Goal: Task Accomplishment & Management: Use online tool/utility

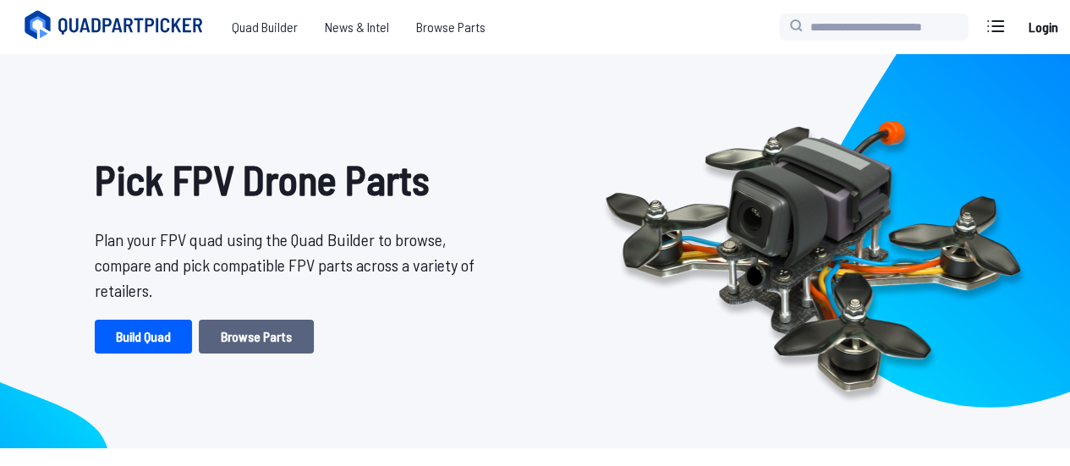
click at [254, 344] on link "Browse Parts" at bounding box center [256, 337] width 115 height 34
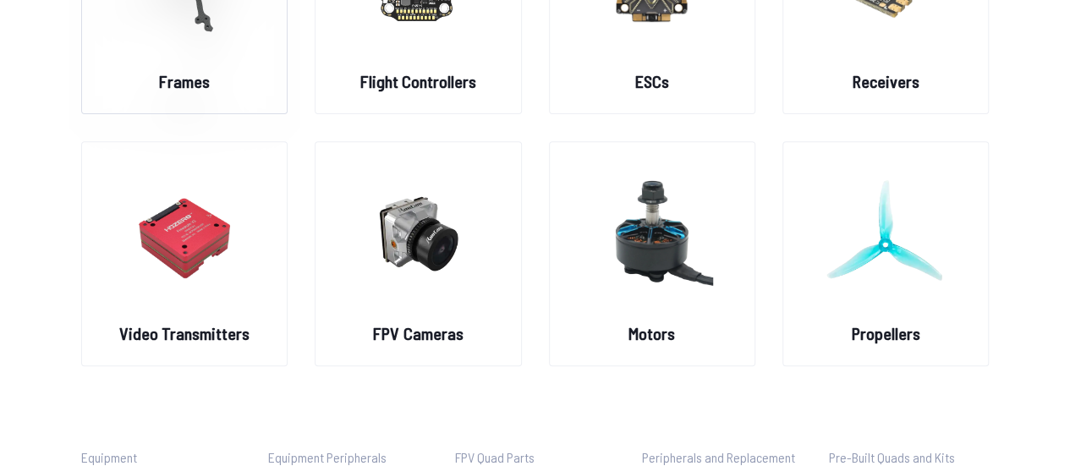
scroll to position [266, 0]
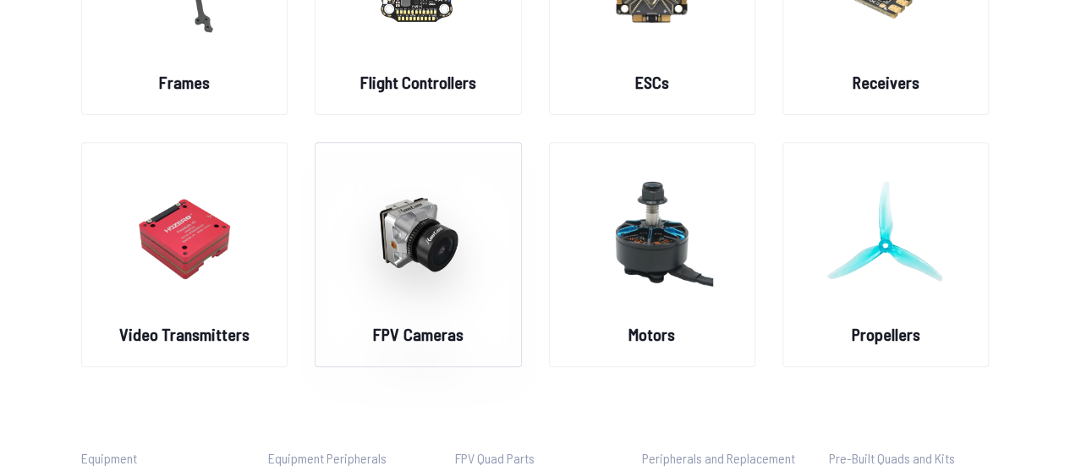
click at [403, 302] on img at bounding box center [418, 234] width 122 height 149
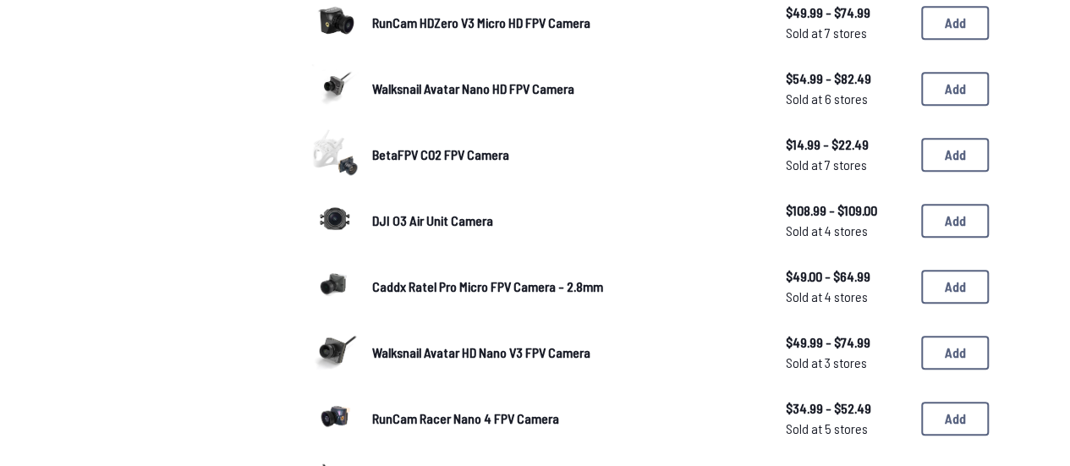
scroll to position [688, 0]
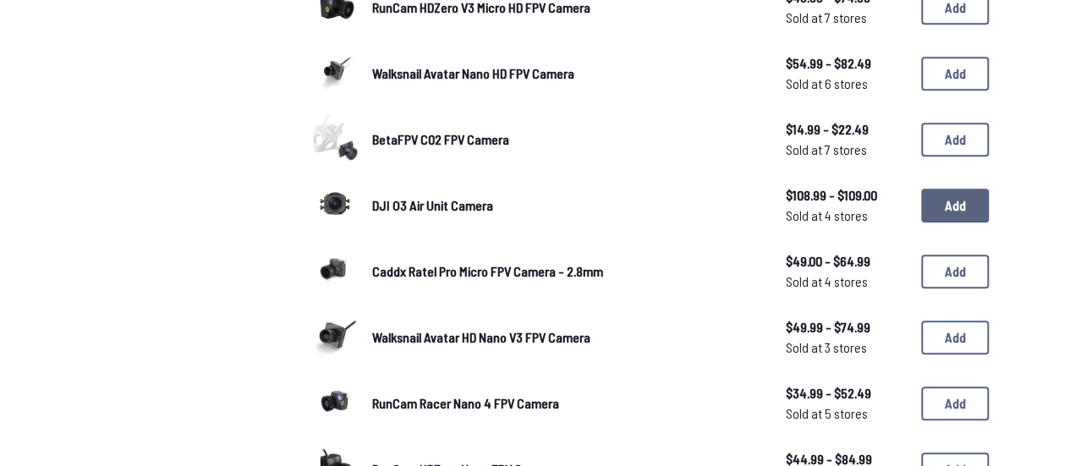
click at [954, 196] on button "Add" at bounding box center [955, 206] width 68 height 34
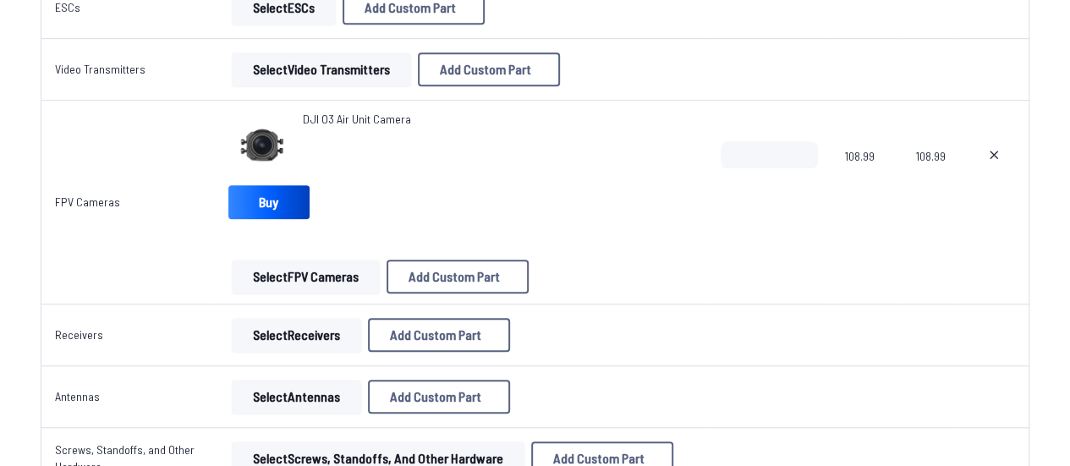
scroll to position [596, 0]
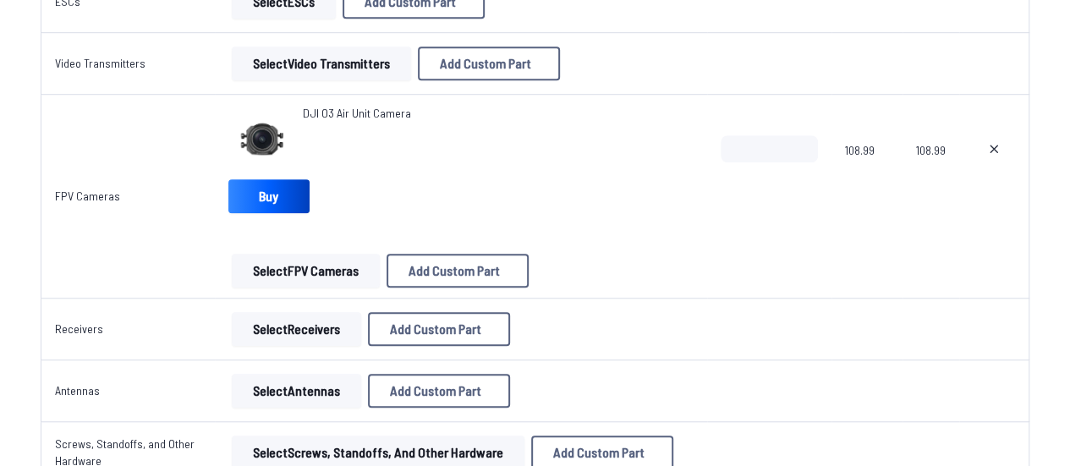
click at [300, 266] on button "Select FPV Cameras" at bounding box center [306, 271] width 148 height 34
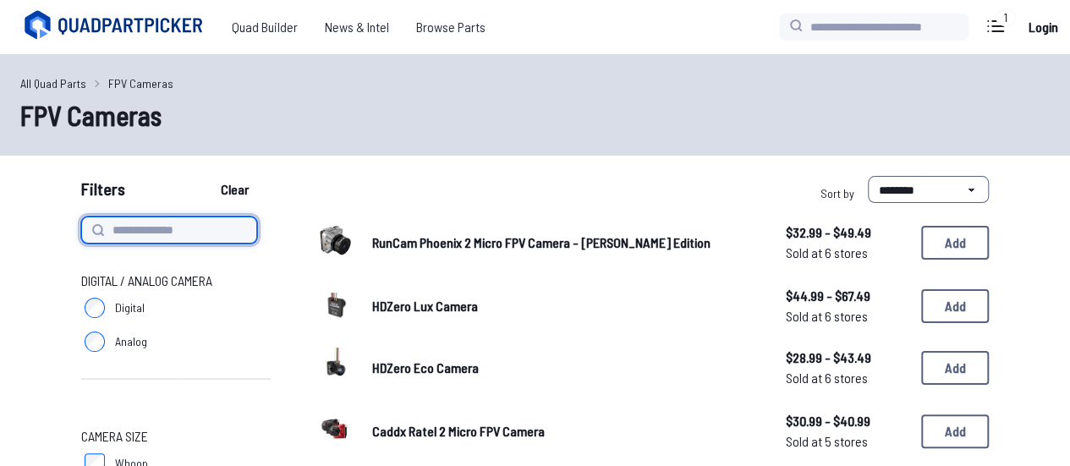
click at [184, 222] on input at bounding box center [169, 230] width 176 height 27
type input "***"
click at [206, 176] on button "Clear" at bounding box center [234, 189] width 57 height 27
type input "***"
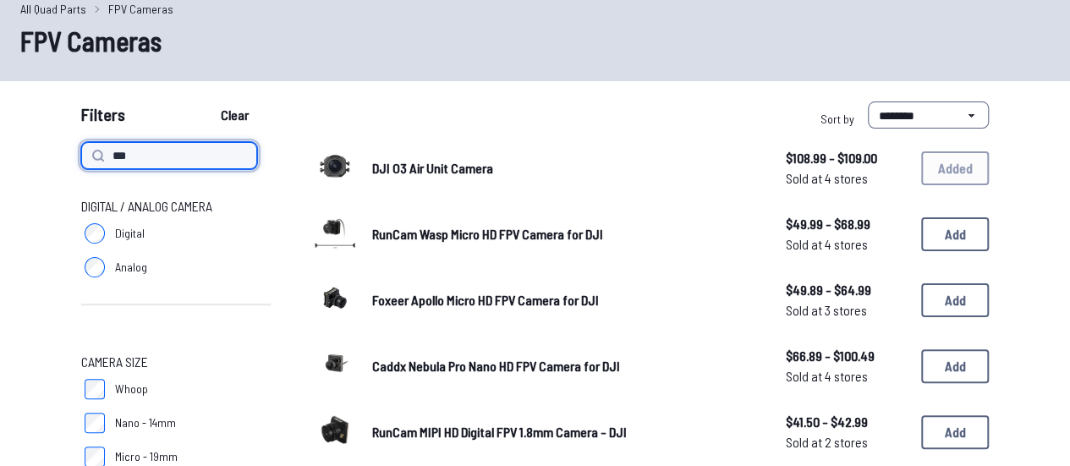
scroll to position [72, 0]
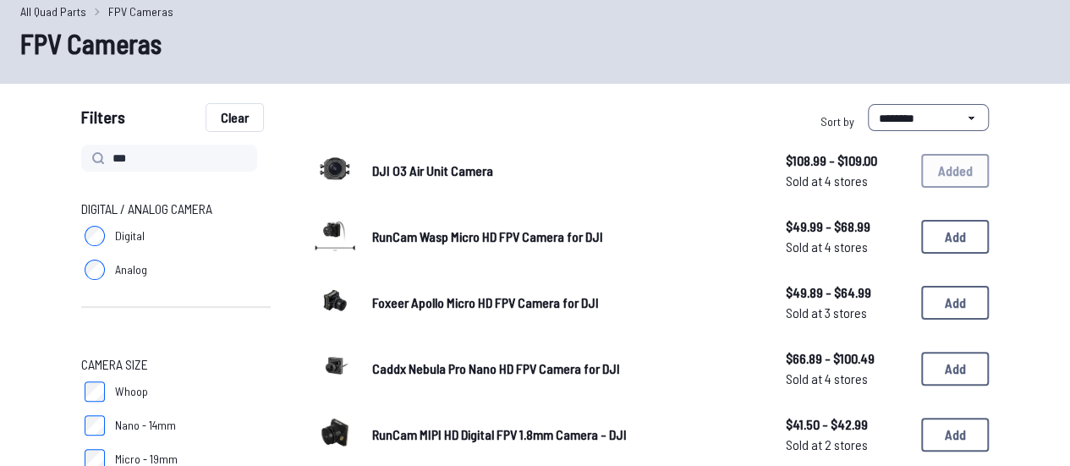
click at [228, 116] on button "Clear" at bounding box center [234, 117] width 57 height 27
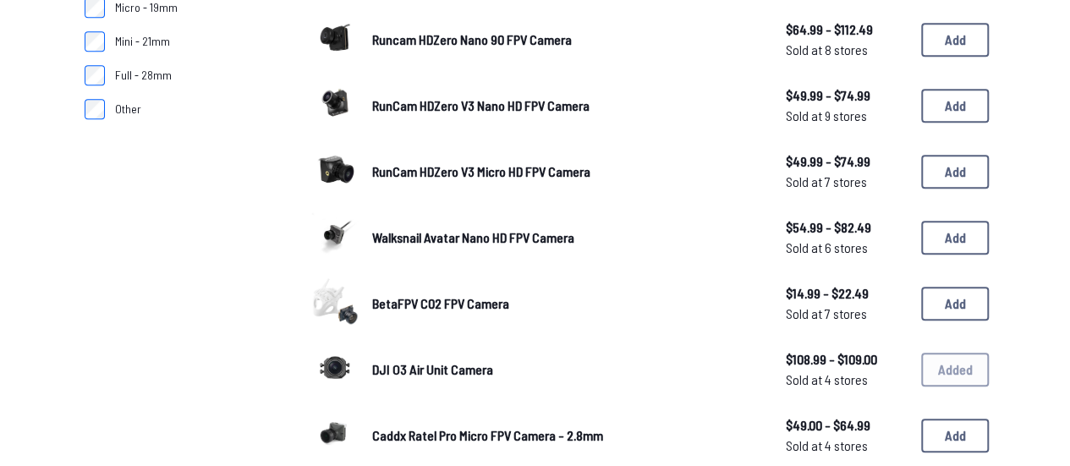
scroll to position [552, 0]
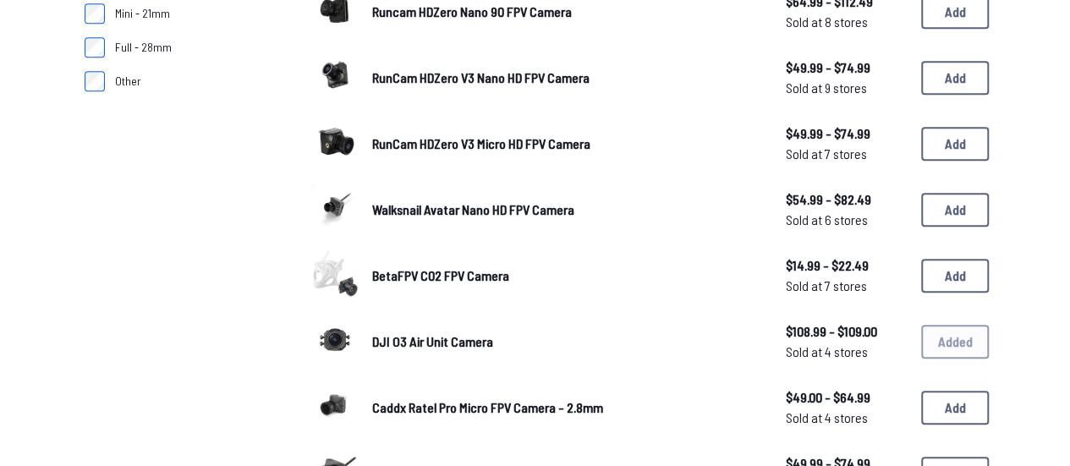
click at [981, 341] on div "DJI O3 Air Unit Camera $108.99 - $109.00 Sold at 4 stores $108.99 - $109.00 Sol…" at bounding box center [650, 342] width 678 height 52
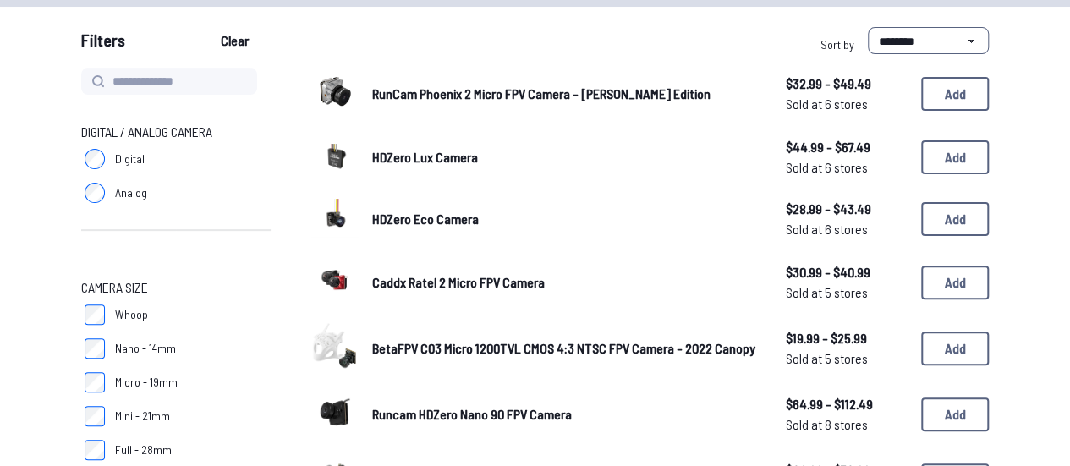
scroll to position [0, 0]
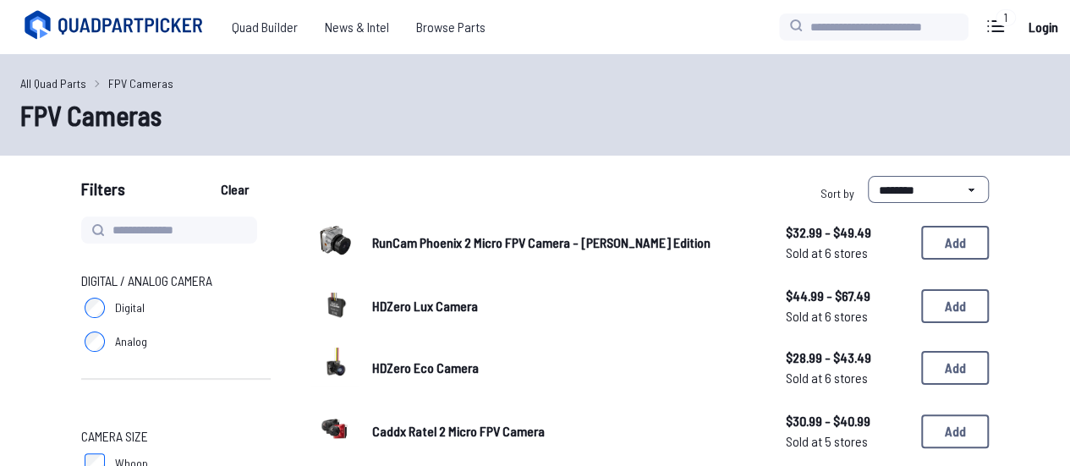
click at [47, 84] on link "All Quad Parts" at bounding box center [53, 83] width 66 height 18
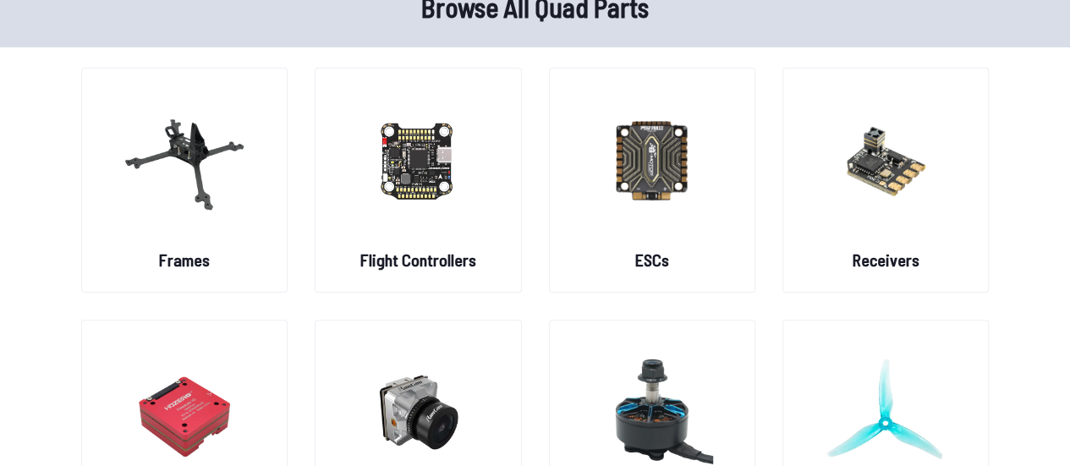
scroll to position [75, 0]
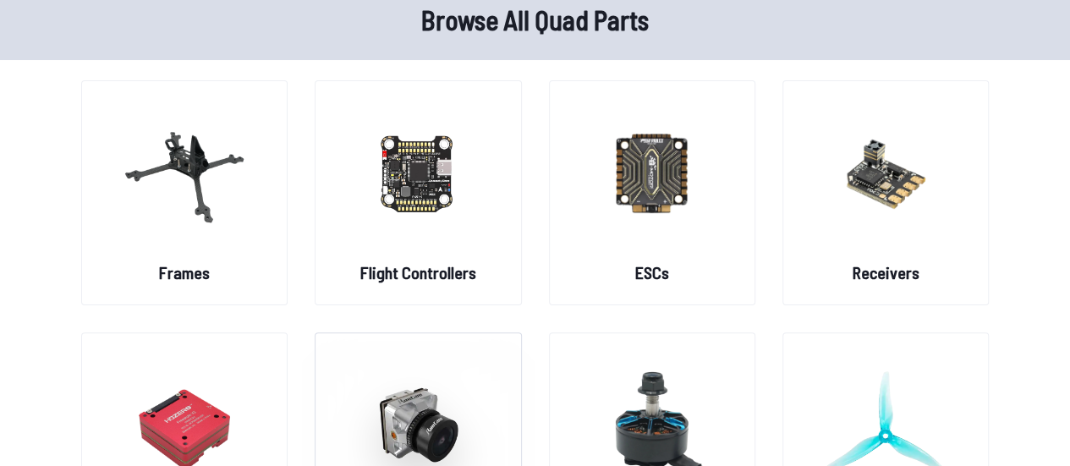
click at [409, 419] on img at bounding box center [418, 424] width 122 height 149
click at [436, 383] on img at bounding box center [418, 424] width 122 height 149
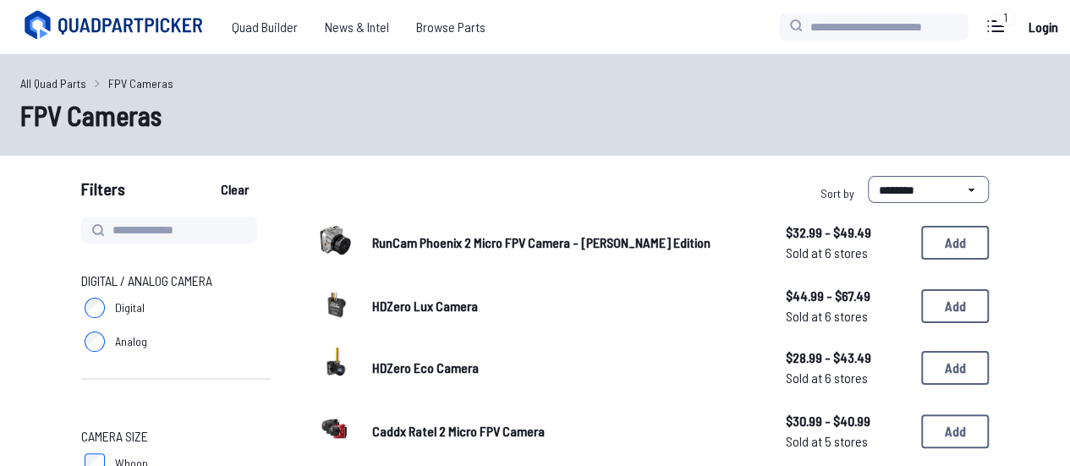
click at [44, 90] on link "All Quad Parts" at bounding box center [53, 83] width 66 height 18
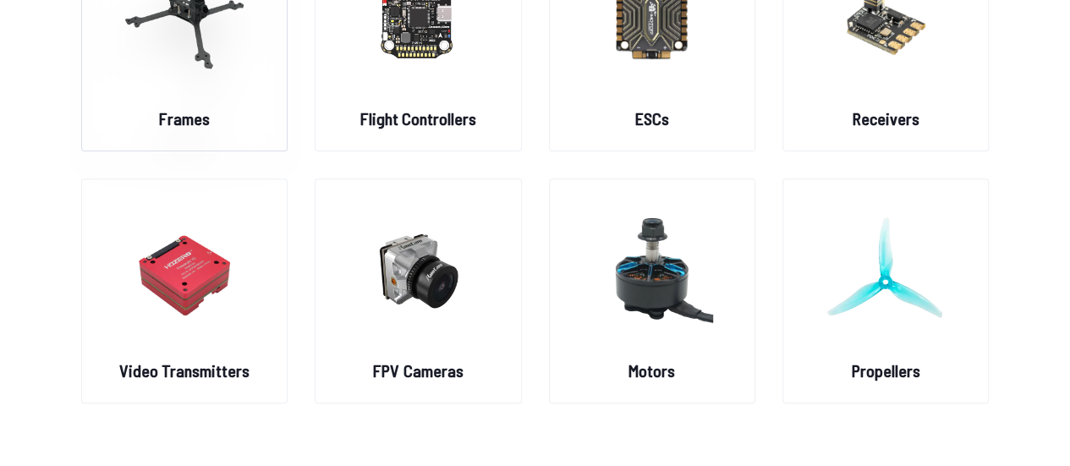
scroll to position [211, 0]
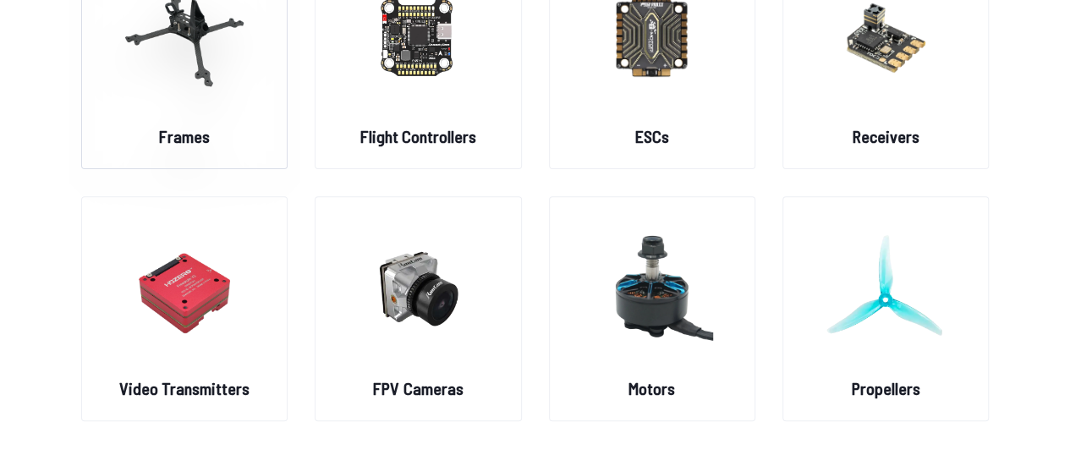
click at [184, 63] on img at bounding box center [185, 36] width 122 height 149
click at [184, 48] on img at bounding box center [185, 36] width 122 height 149
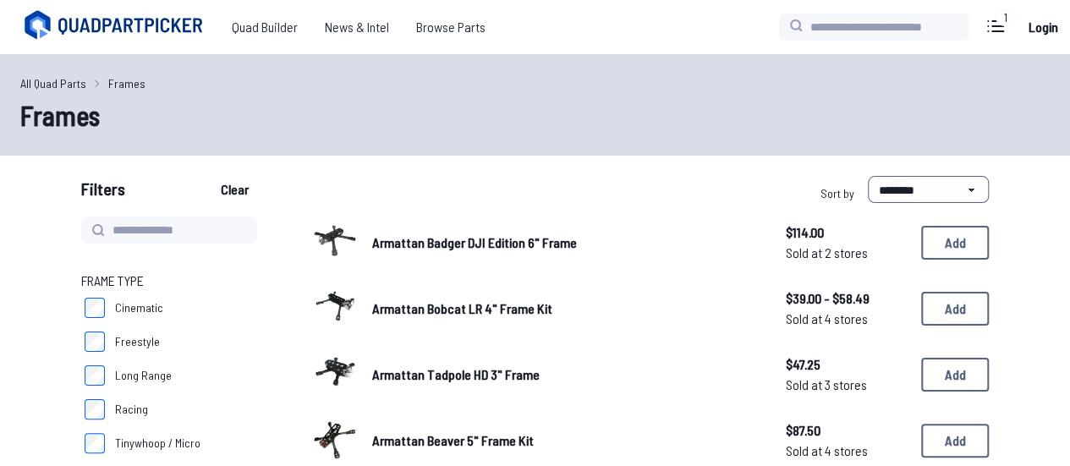
click at [191, 52] on div "Quad Builder News & Intel Browse Quad Builder News & Intel Browse Parts 1 Curre…" at bounding box center [535, 27] width 1070 height 54
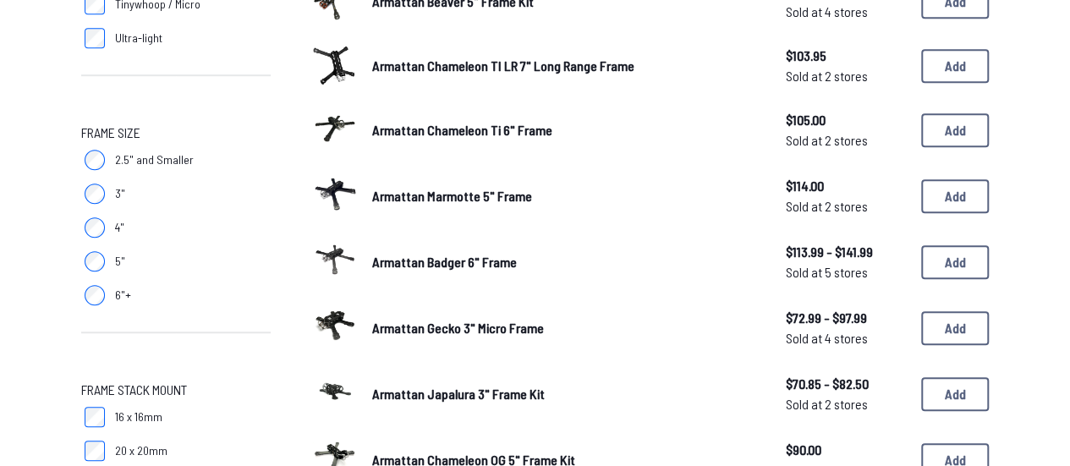
scroll to position [442, 0]
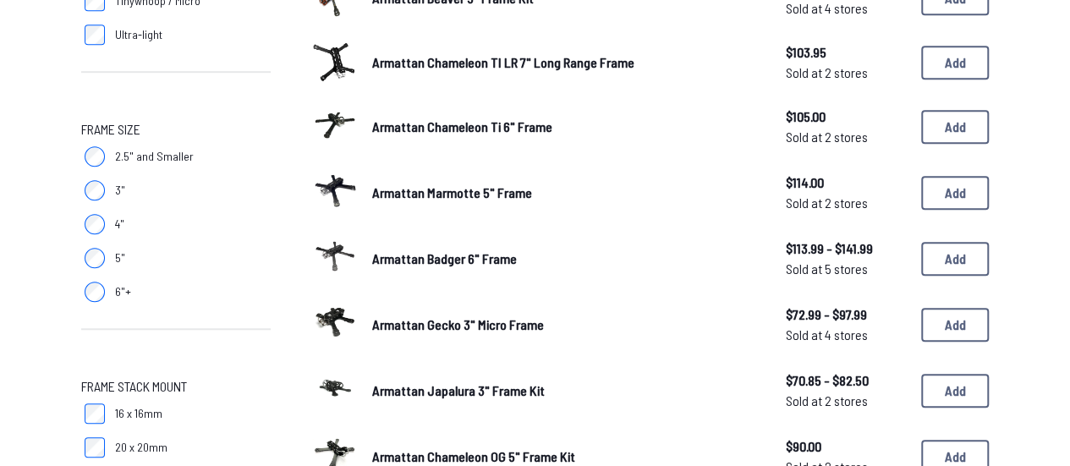
click at [159, 162] on span "2.5" and Smaller" at bounding box center [154, 156] width 79 height 17
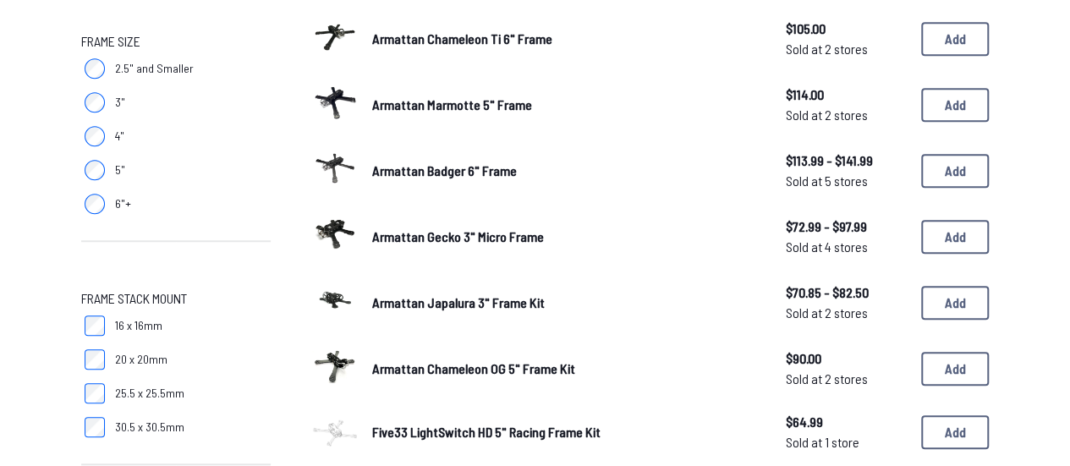
scroll to position [594, 0]
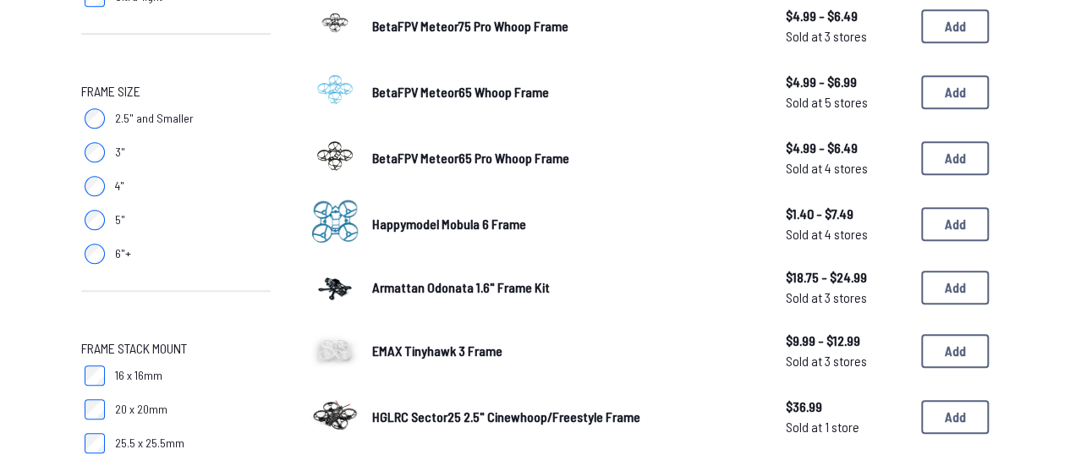
scroll to position [482, 0]
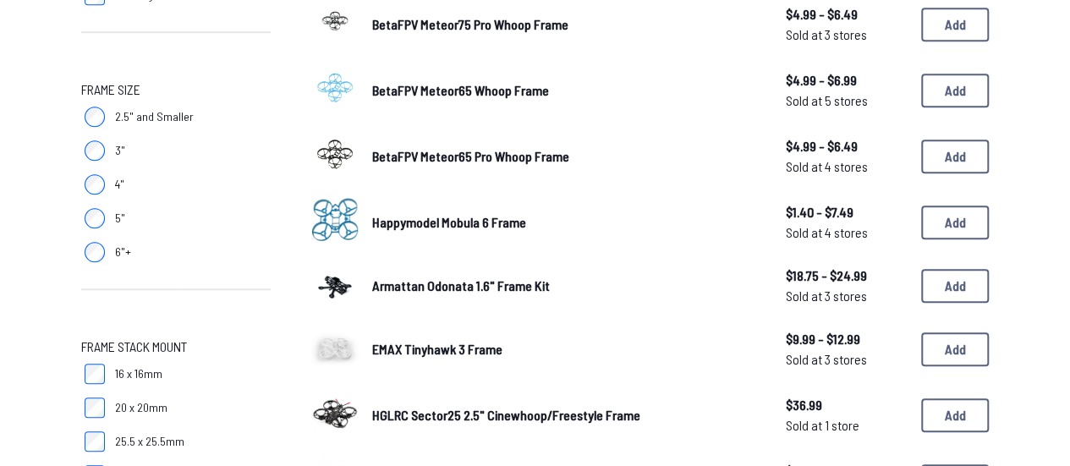
click at [106, 156] on label "3"" at bounding box center [175, 151] width 189 height 34
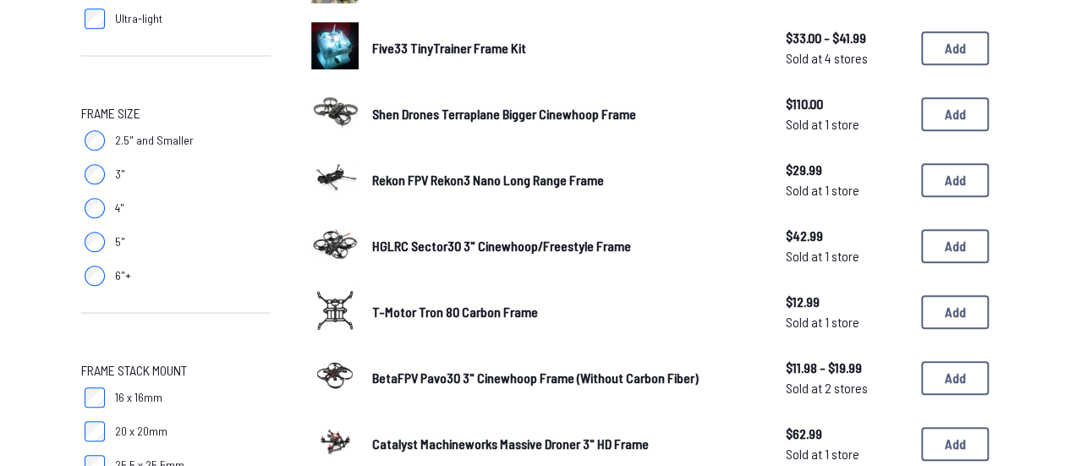
scroll to position [465, 0]
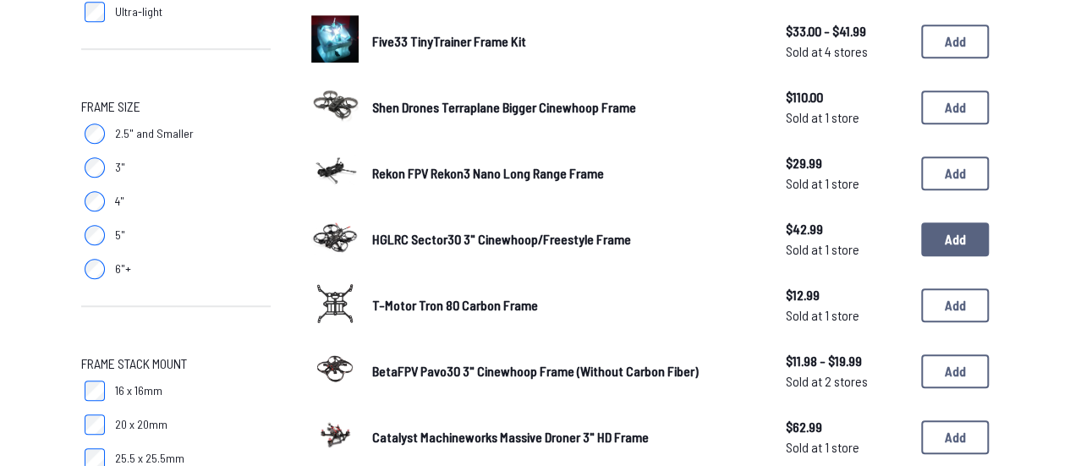
click at [959, 229] on button "Add" at bounding box center [955, 239] width 68 height 34
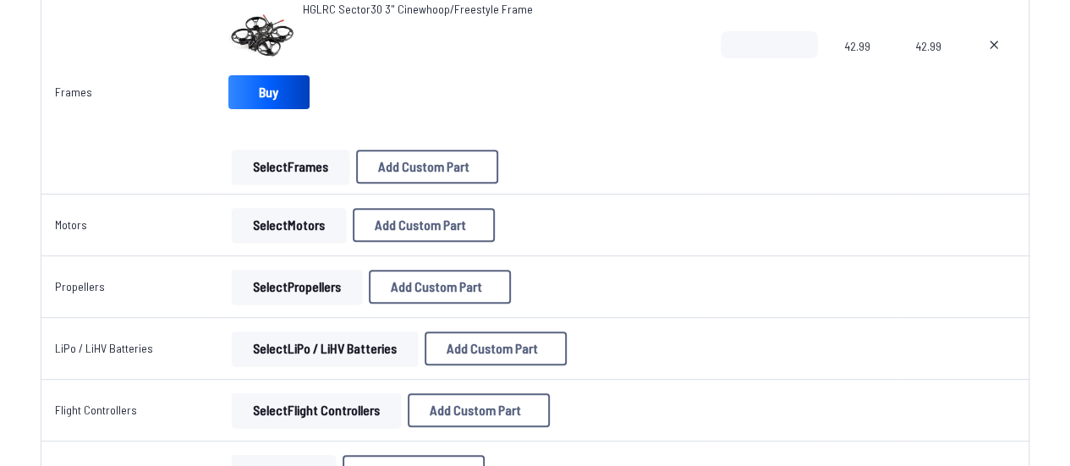
scroll to position [268, 0]
click at [292, 233] on button "Select Motors" at bounding box center [289, 224] width 114 height 34
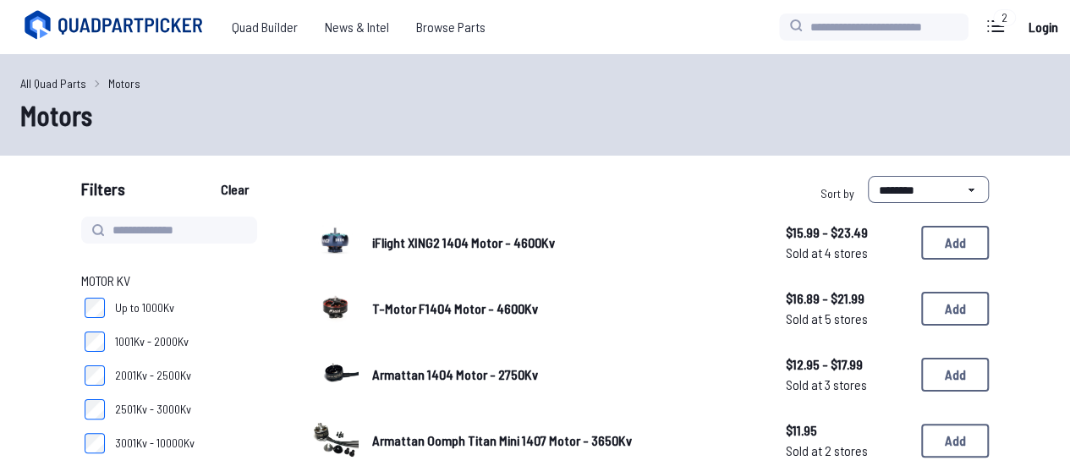
click at [51, 88] on link "All Quad Parts" at bounding box center [53, 83] width 66 height 18
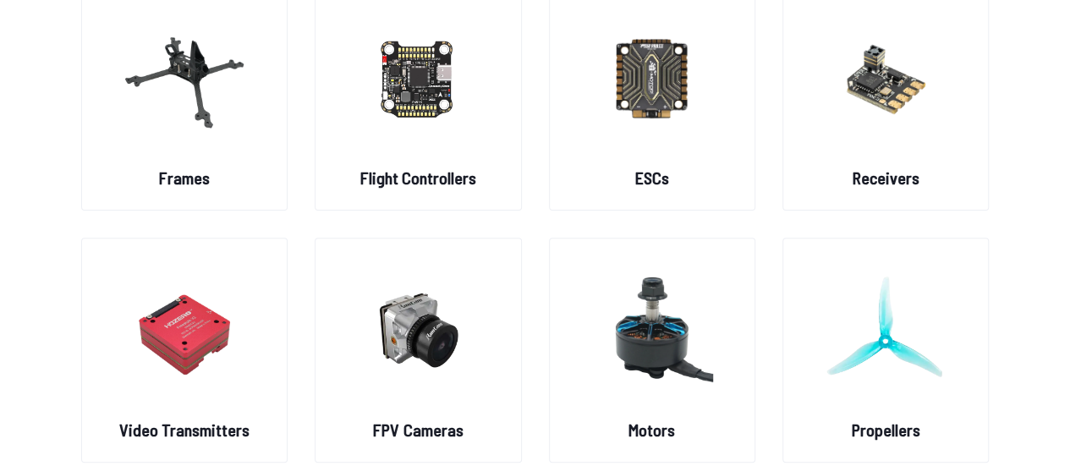
scroll to position [173, 0]
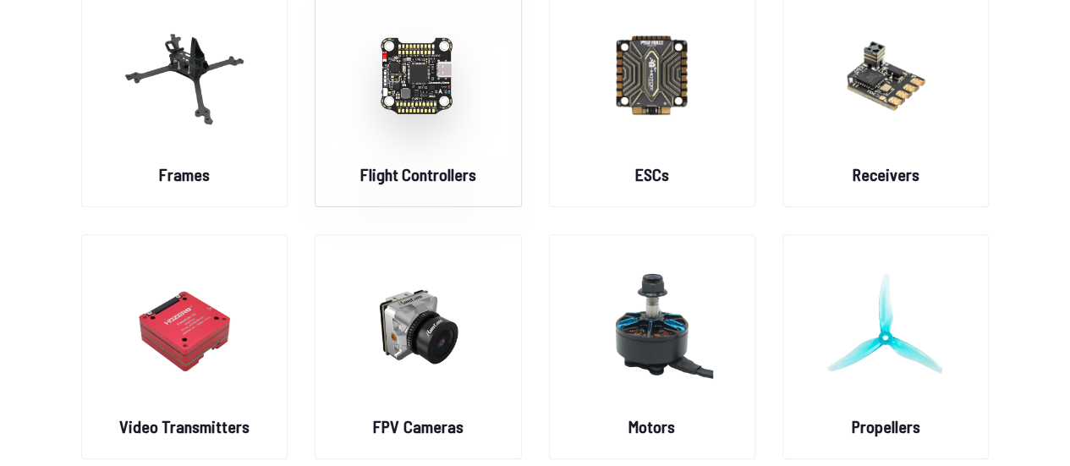
click at [440, 92] on img at bounding box center [418, 74] width 122 height 149
click at [387, 85] on img at bounding box center [418, 74] width 122 height 149
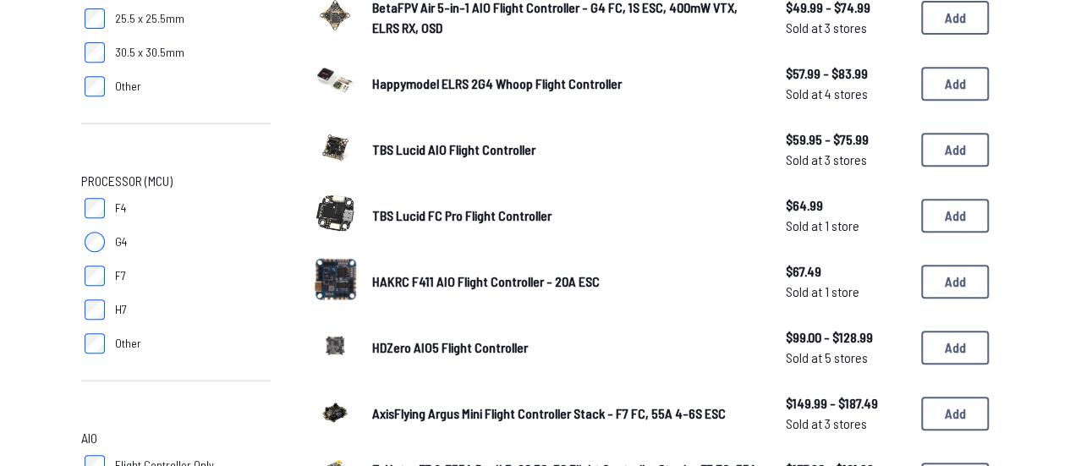
scroll to position [85, 0]
